Goal: Task Accomplishment & Management: Use online tool/utility

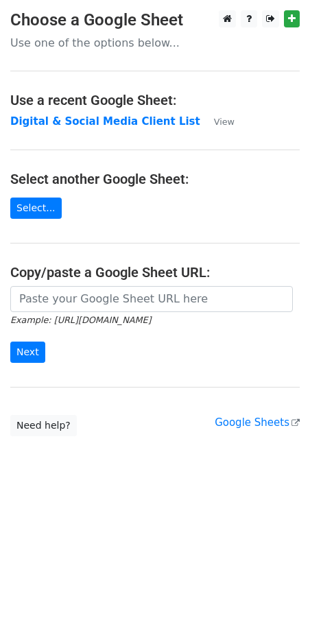
click at [88, 43] on p "Use one of the options below..." at bounding box center [154, 43] width 289 height 14
click at [117, 123] on strong "Digital & Social Media Client List" at bounding box center [105, 121] width 190 height 12
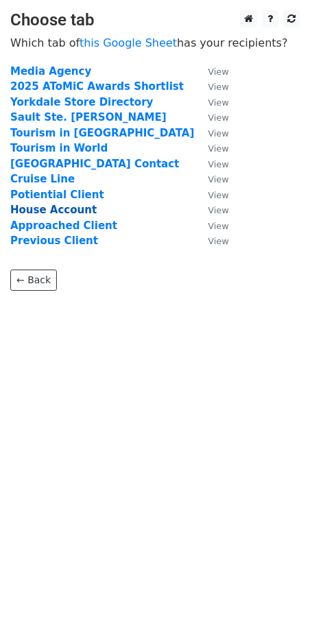
click at [69, 211] on strong "House Account" at bounding box center [53, 210] width 86 height 12
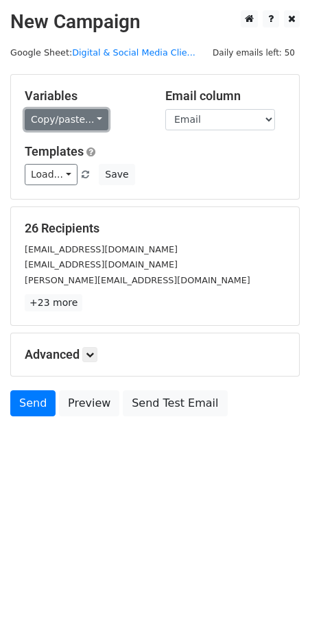
click at [78, 122] on link "Copy/paste..." at bounding box center [67, 119] width 84 height 21
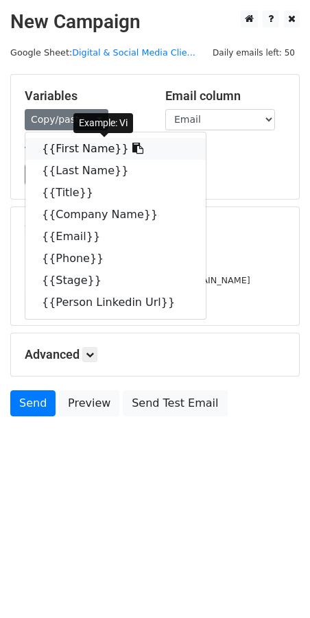
click at [84, 149] on link "{{First Name}}" at bounding box center [115, 149] width 180 height 22
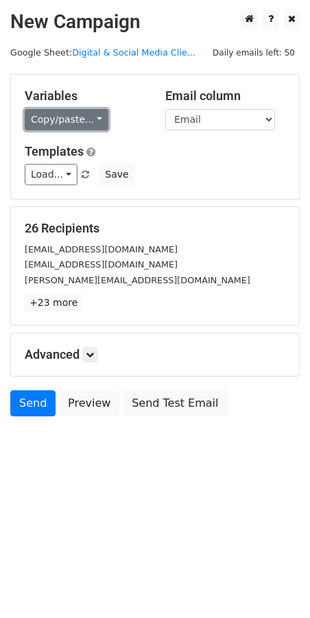
click at [54, 124] on link "Copy/paste..." at bounding box center [67, 119] width 84 height 21
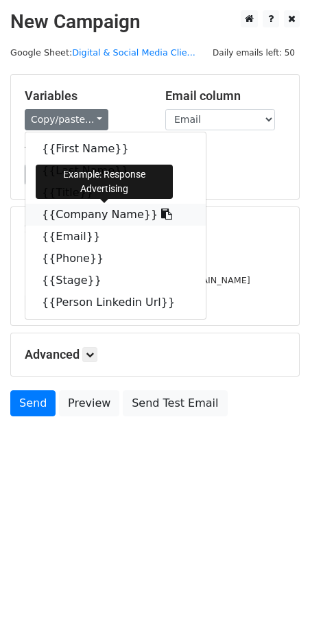
click at [71, 215] on link "{{Company Name}}" at bounding box center [115, 215] width 180 height 22
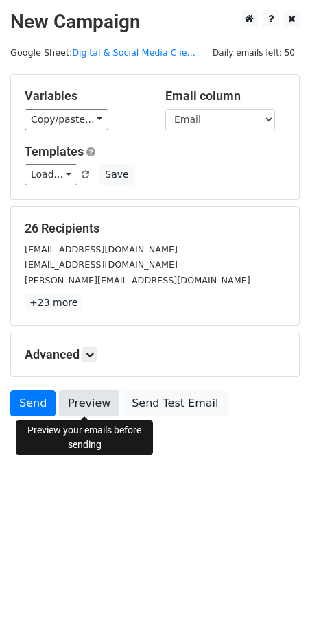
click at [83, 401] on link "Preview" at bounding box center [89, 403] width 60 height 26
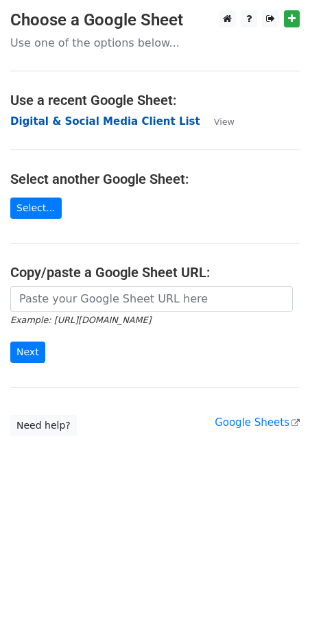
click at [136, 119] on strong "Digital & Social Media Client List" at bounding box center [105, 121] width 190 height 12
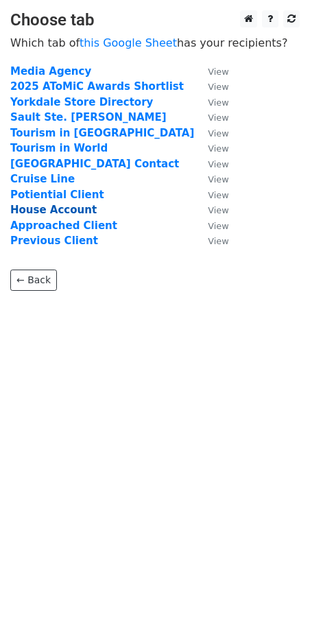
click at [56, 210] on strong "House Account" at bounding box center [53, 210] width 86 height 12
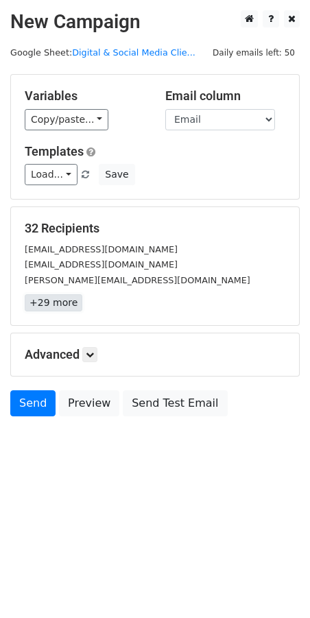
click at [53, 304] on link "+29 more" at bounding box center [54, 302] width 58 height 17
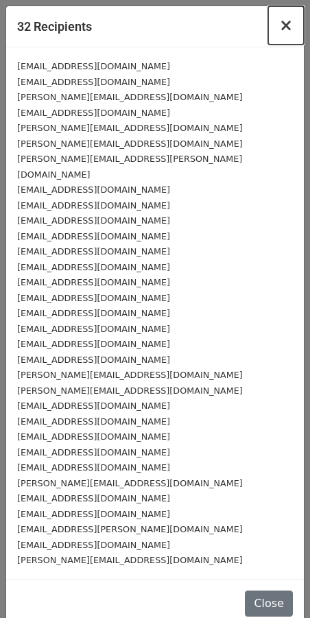
click at [284, 32] on span "×" at bounding box center [286, 25] width 14 height 19
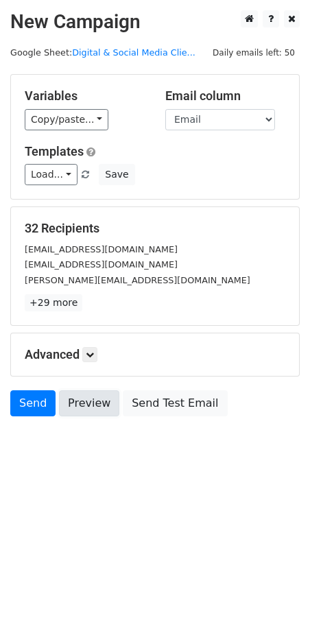
click at [91, 407] on link "Preview" at bounding box center [89, 403] width 60 height 26
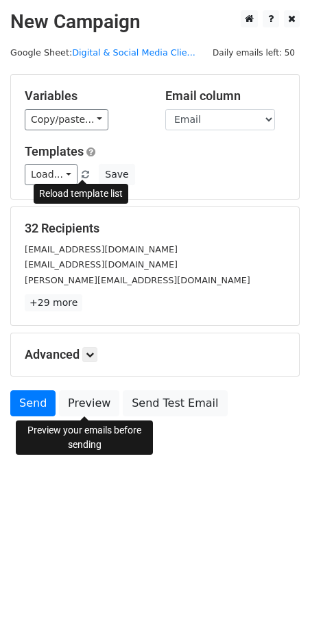
click at [85, 172] on span at bounding box center [86, 175] width 8 height 9
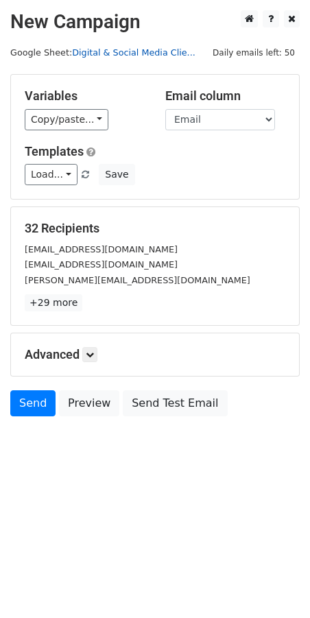
click at [126, 54] on link "Digital & Social Media Clie..." at bounding box center [133, 52] width 123 height 10
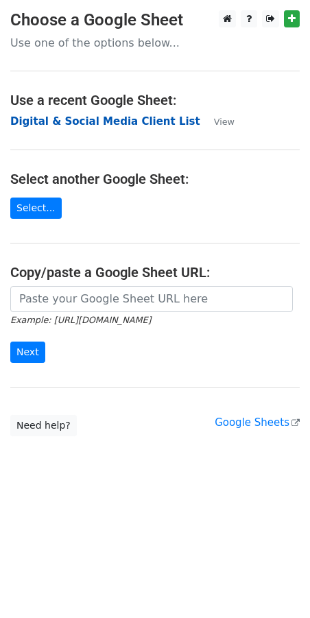
click at [145, 122] on strong "Digital & Social Media Client List" at bounding box center [105, 121] width 190 height 12
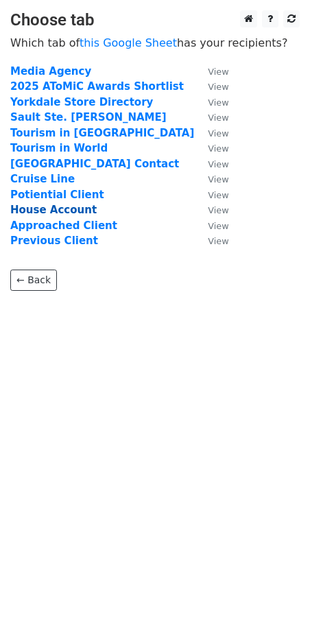
click at [60, 211] on strong "House Account" at bounding box center [53, 210] width 86 height 12
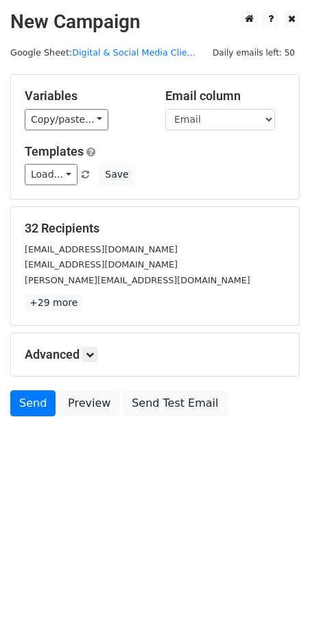
click at [89, 362] on div "Advanced Tracking Track Opens UTM Codes Track Clicks Filters Only include sprea…" at bounding box center [155, 354] width 288 height 43
click at [92, 356] on icon at bounding box center [90, 355] width 8 height 8
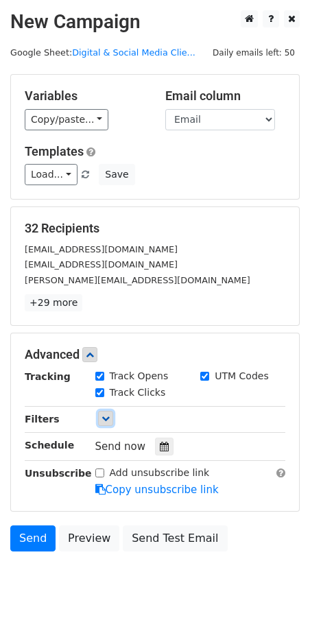
click at [105, 419] on icon at bounding box center [106, 418] width 8 height 8
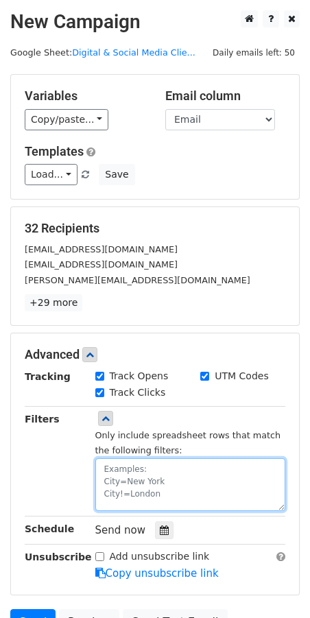
click at [158, 471] on textarea at bounding box center [190, 484] width 191 height 53
type textarea "C"
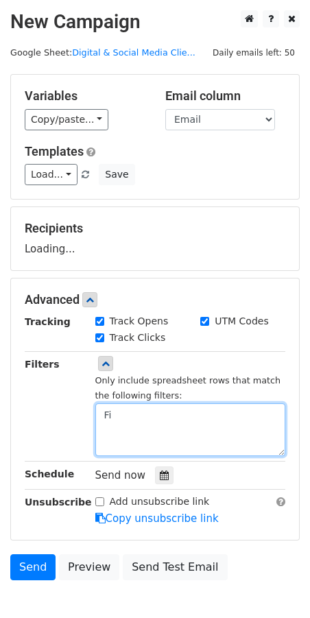
type textarea "F"
type textarea "First Name!="
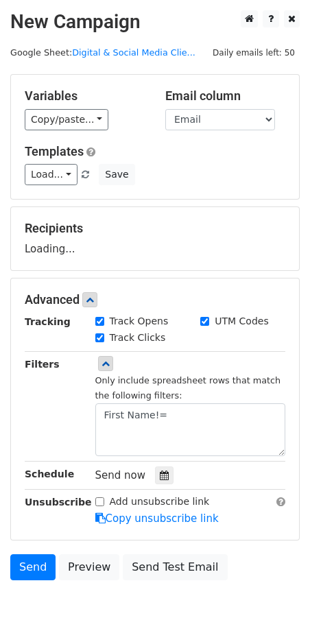
click at [163, 289] on div "Advanced Tracking Track Opens UTM Codes Track Clicks Filters Only include sprea…" at bounding box center [155, 409] width 288 height 261
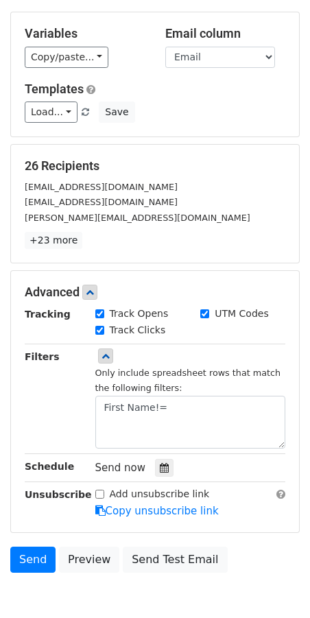
scroll to position [133, 0]
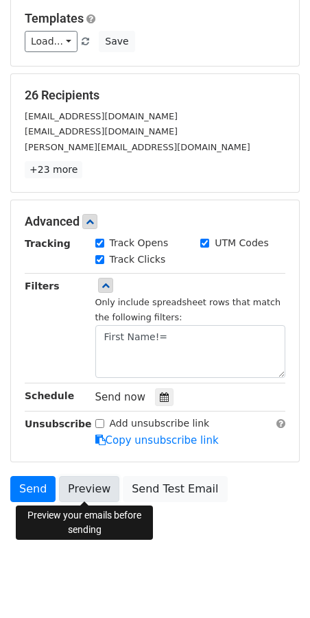
click at [83, 492] on link "Preview" at bounding box center [89, 489] width 60 height 26
click at [81, 493] on link "Preview" at bounding box center [89, 489] width 60 height 26
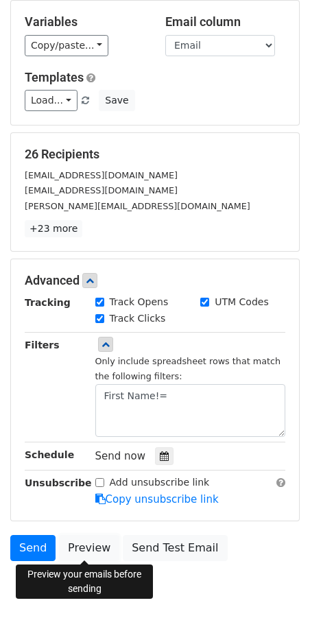
scroll to position [0, 0]
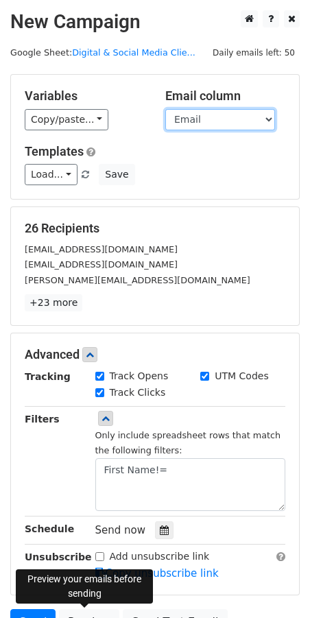
click at [209, 126] on select "First Name Last Name Title Company Name Email Phone Stage Person Linkedin Url" at bounding box center [220, 119] width 110 height 21
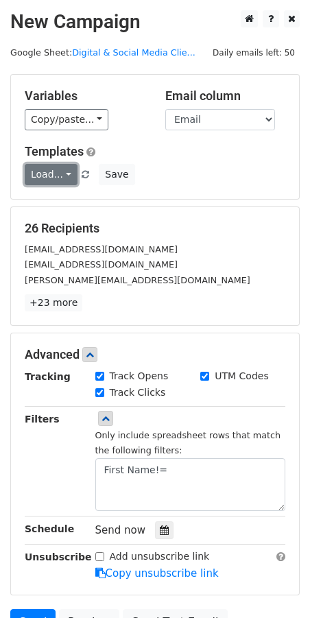
click at [60, 177] on link "Load..." at bounding box center [51, 174] width 53 height 21
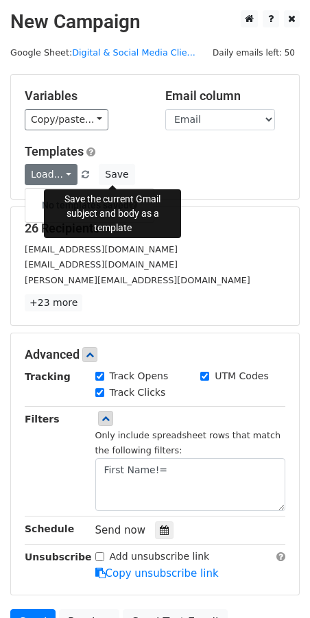
click at [178, 182] on div "Load... No templates saved Save" at bounding box center [154, 174] width 281 height 21
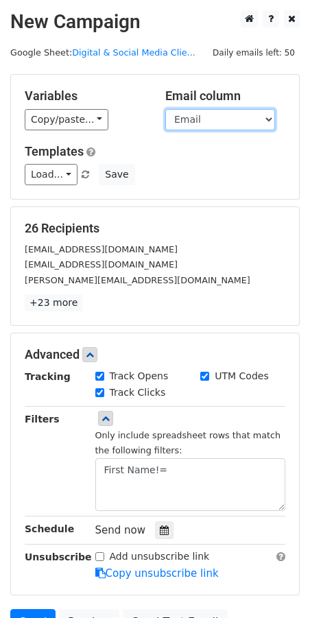
click at [214, 126] on select "First Name Last Name Title Company Name Email Phone Stage Person Linkedin Url" at bounding box center [220, 119] width 110 height 21
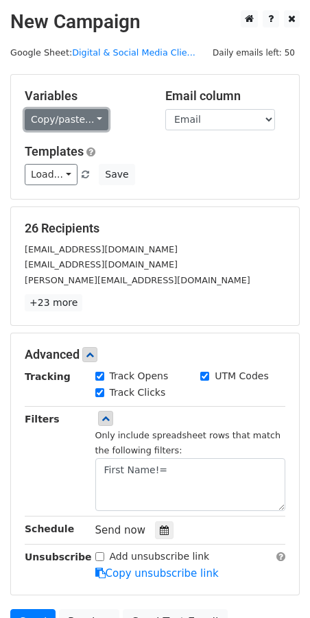
click at [58, 119] on link "Copy/paste..." at bounding box center [67, 119] width 84 height 21
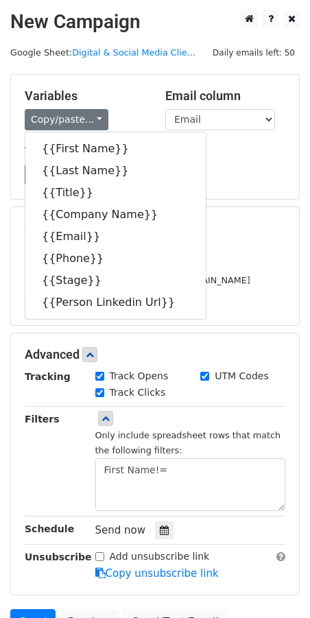
drag, startPoint x: 117, startPoint y: 115, endPoint x: 126, endPoint y: 116, distance: 9.7
click at [118, 115] on div "Copy/paste... {{First Name}} {{Last Name}} {{Title}} {{Company Name}} {{Email}}…" at bounding box center [85, 119] width 120 height 21
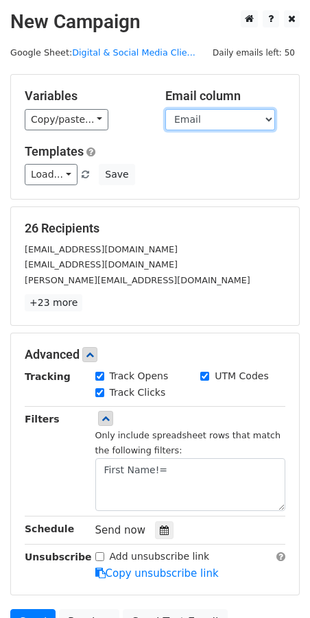
click at [223, 124] on select "First Name Last Name Title Company Name Email Phone Stage Person Linkedin Url" at bounding box center [220, 119] width 110 height 21
click at [199, 119] on select "First Name Last Name Title Company Name Email Phone Stage Person Linkedin Url" at bounding box center [220, 119] width 110 height 21
